Goal: Task Accomplishment & Management: Manage account settings

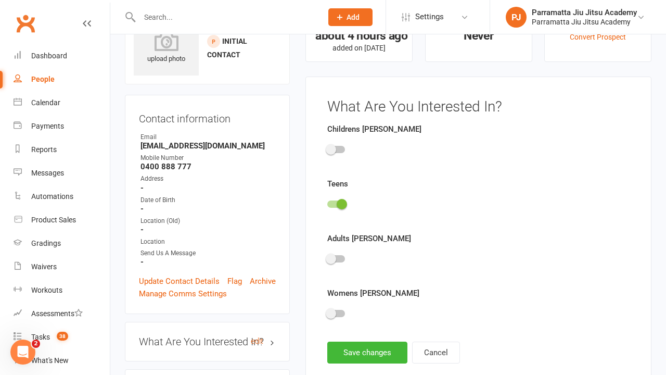
scroll to position [72, 0]
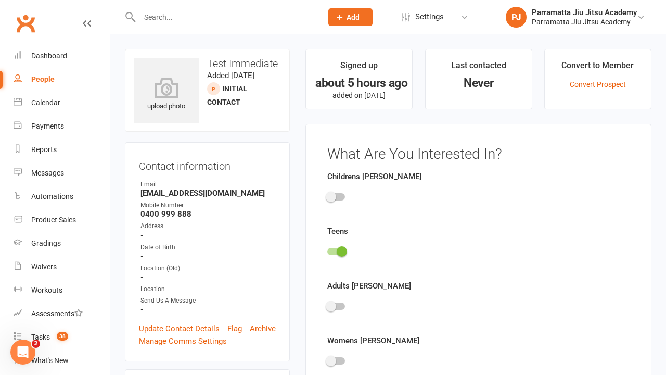
scroll to position [72, 0]
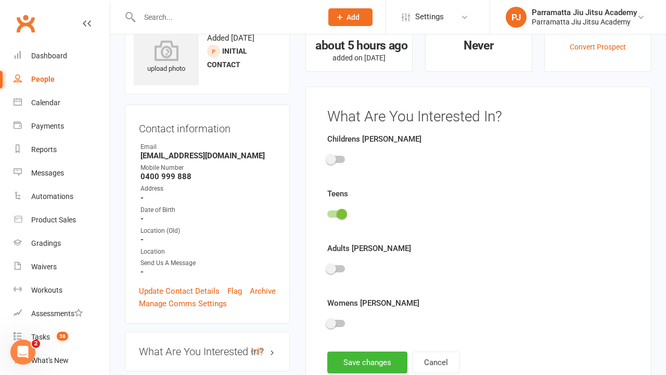
scroll to position [72, 0]
